Goal: Task Accomplishment & Management: Use online tool/utility

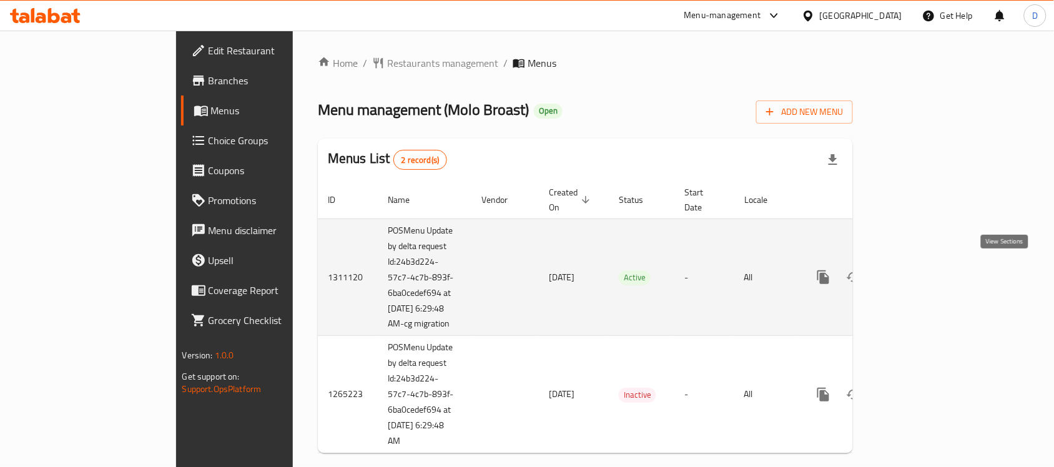
click at [920, 272] on icon "enhanced table" at bounding box center [913, 277] width 11 height 11
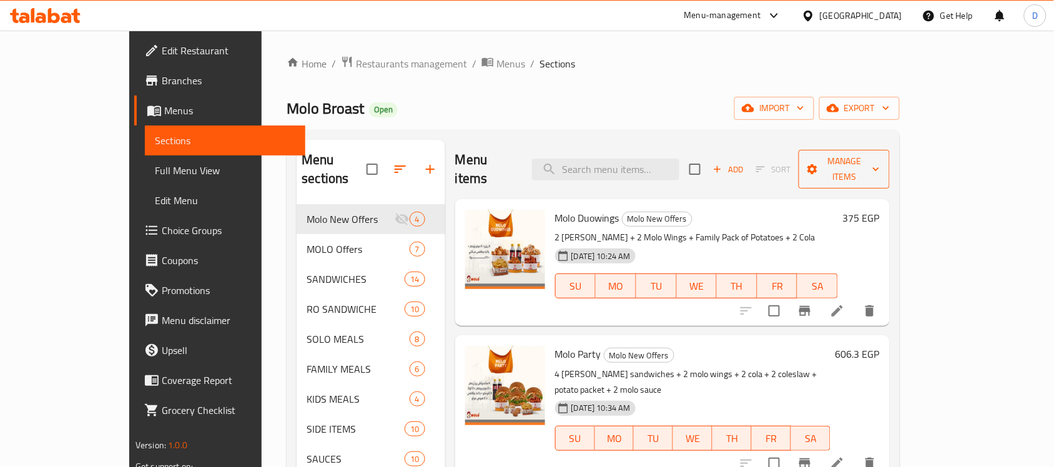
click at [890, 172] on button "Manage items" at bounding box center [844, 169] width 91 height 39
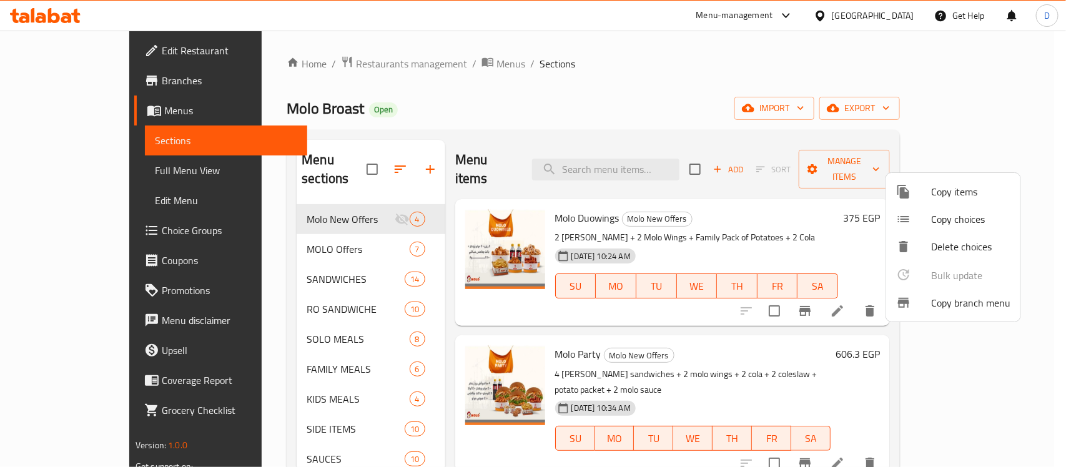
click at [936, 304] on span "Copy branch menu" at bounding box center [970, 302] width 79 height 15
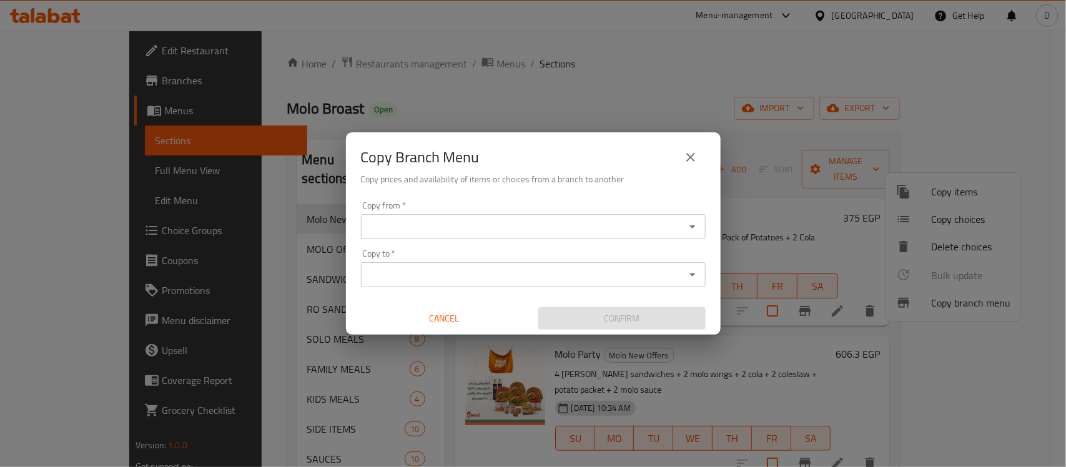
click at [417, 222] on input "Copy from   *" at bounding box center [523, 226] width 317 height 17
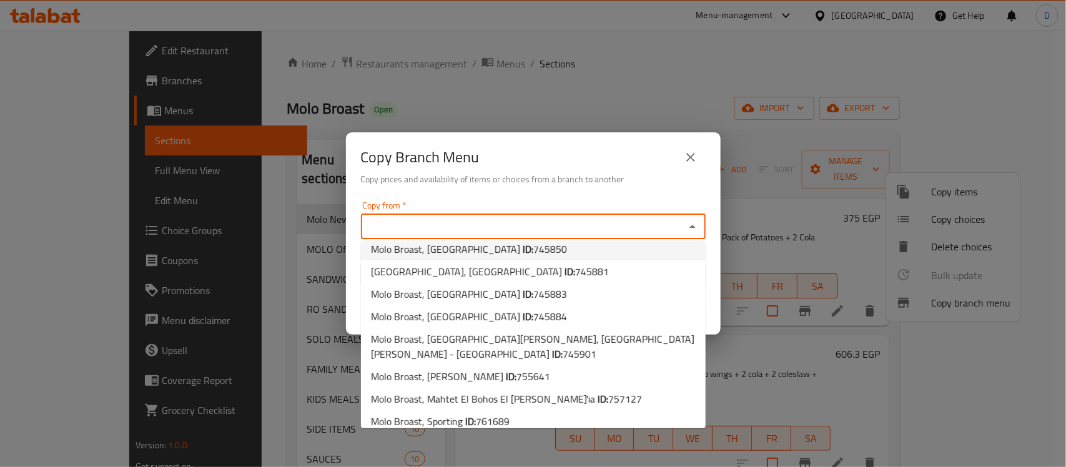
scroll to position [47, 0]
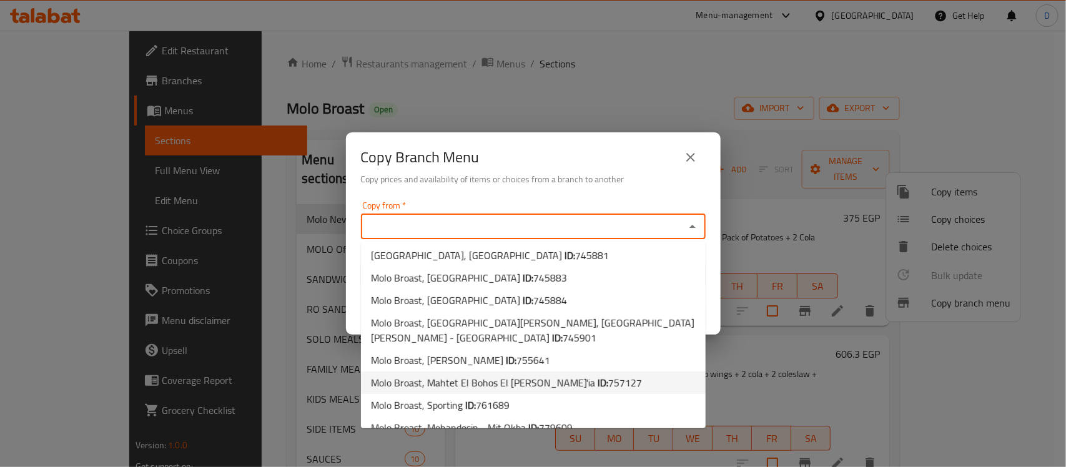
click at [488, 375] on span "Molo Broast, Mahtet El Bohos El [PERSON_NAME]'ia ID: 757127" at bounding box center [506, 382] width 271 height 15
type input "Molo Broast, Mahtet El Bohos El [PERSON_NAME]'ia"
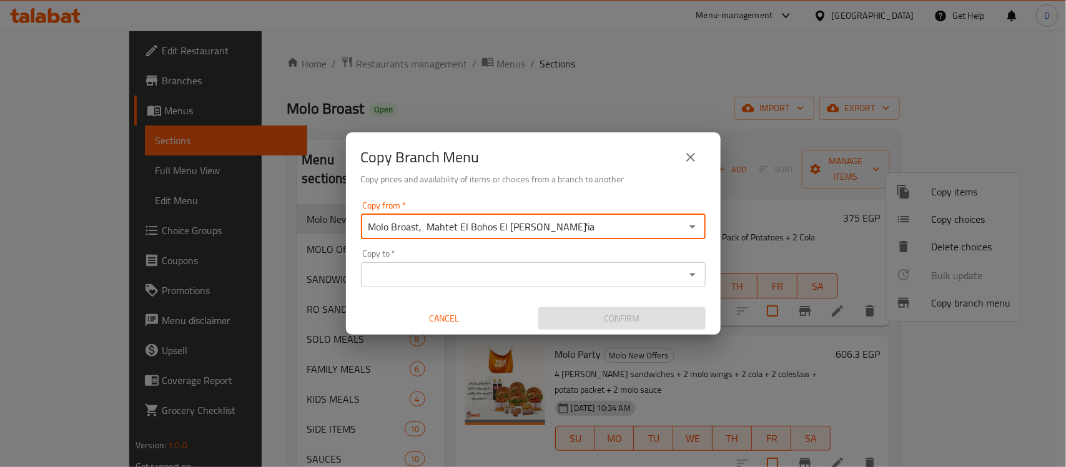
click at [513, 278] on input "Copy to   *" at bounding box center [523, 274] width 317 height 17
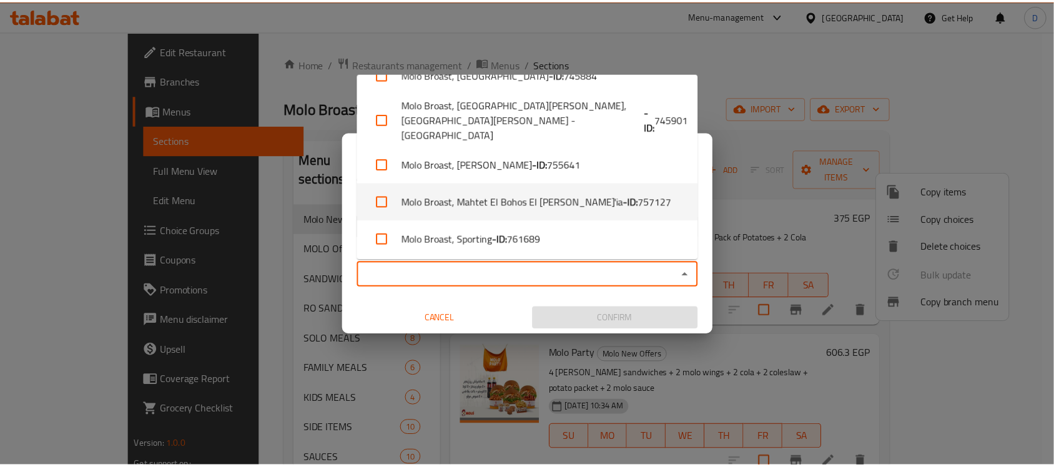
scroll to position [197, 0]
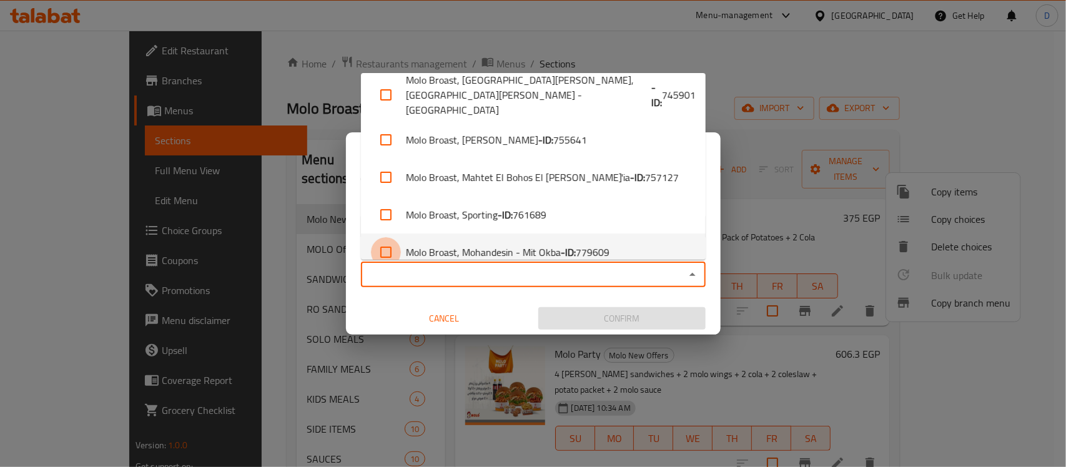
click at [384, 240] on input "checkbox" at bounding box center [386, 252] width 30 height 30
checkbox input "true"
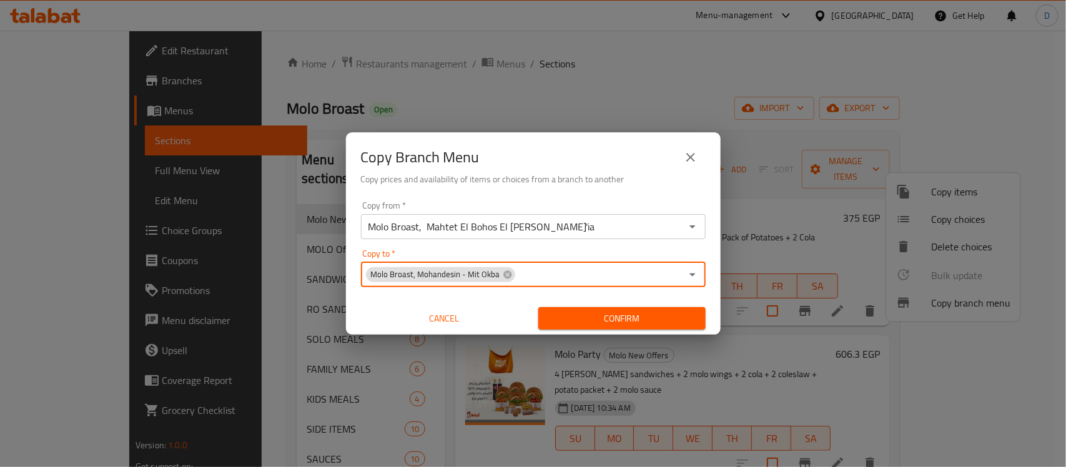
click at [639, 282] on input "Copy to   *" at bounding box center [599, 274] width 165 height 17
click at [640, 320] on span "Confirm" at bounding box center [621, 319] width 147 height 16
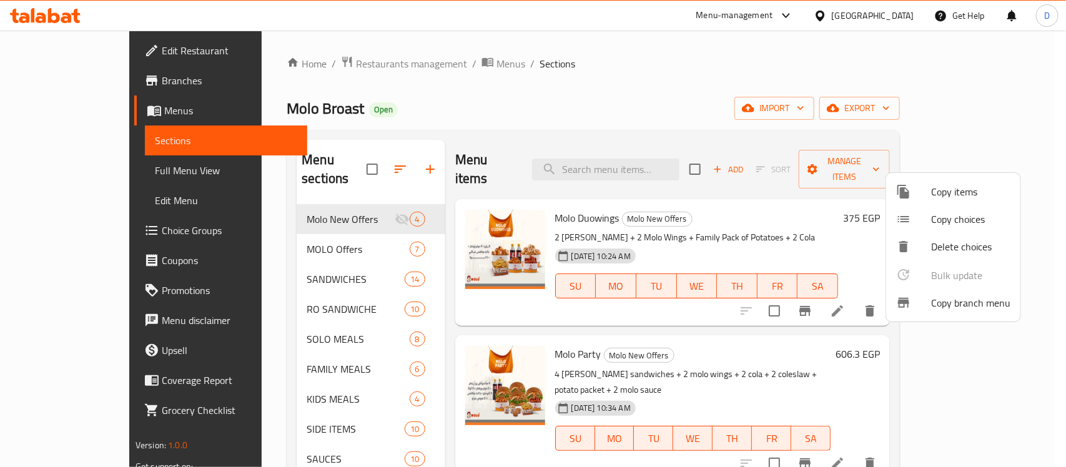
click at [60, 81] on div at bounding box center [533, 233] width 1066 height 467
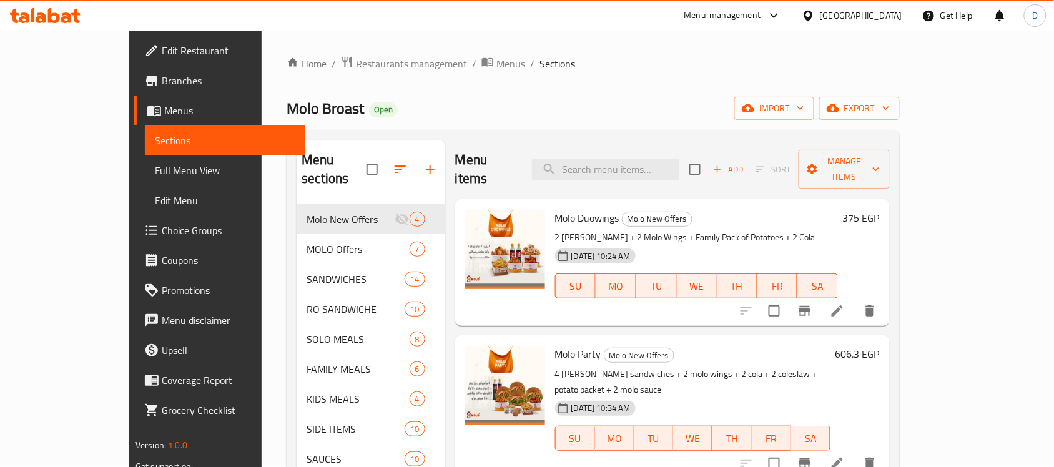
click at [162, 81] on span "Branches" at bounding box center [229, 80] width 134 height 15
